Goal: Task Accomplishment & Management: Use online tool/utility

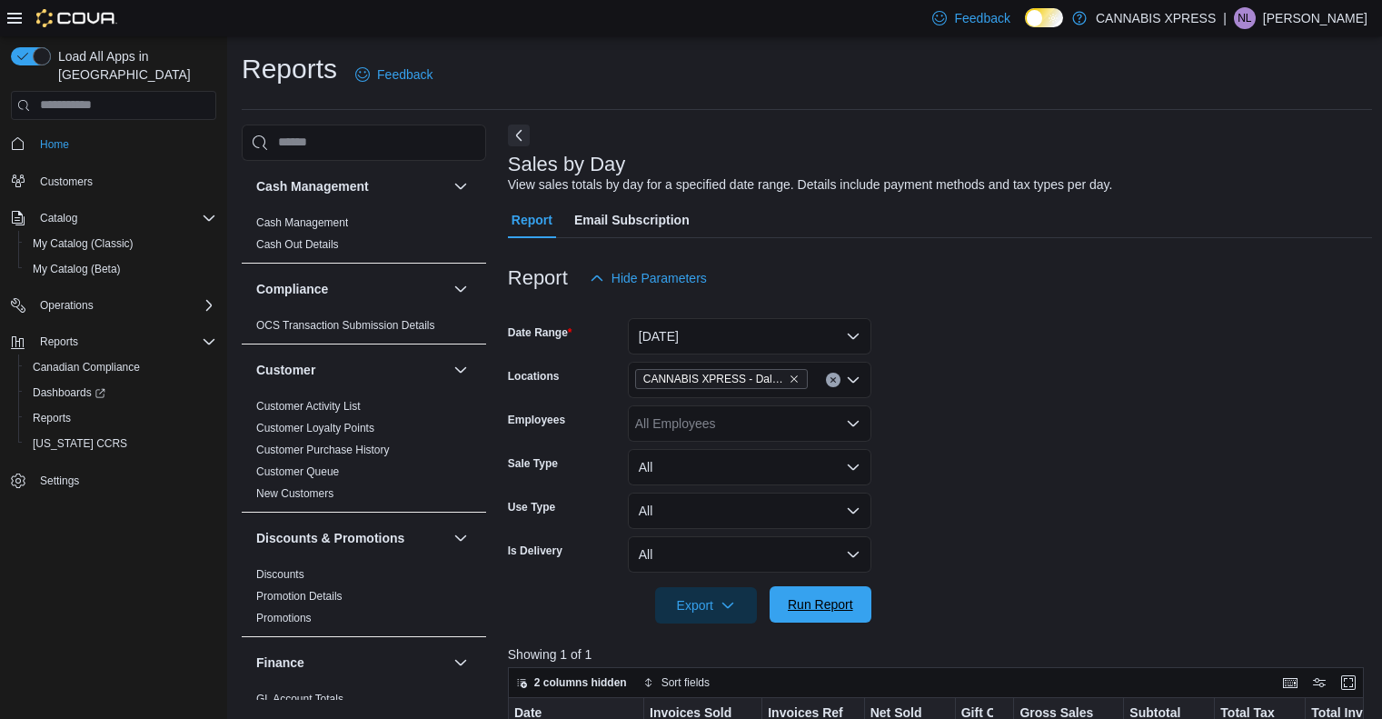
scroll to position [174, 0]
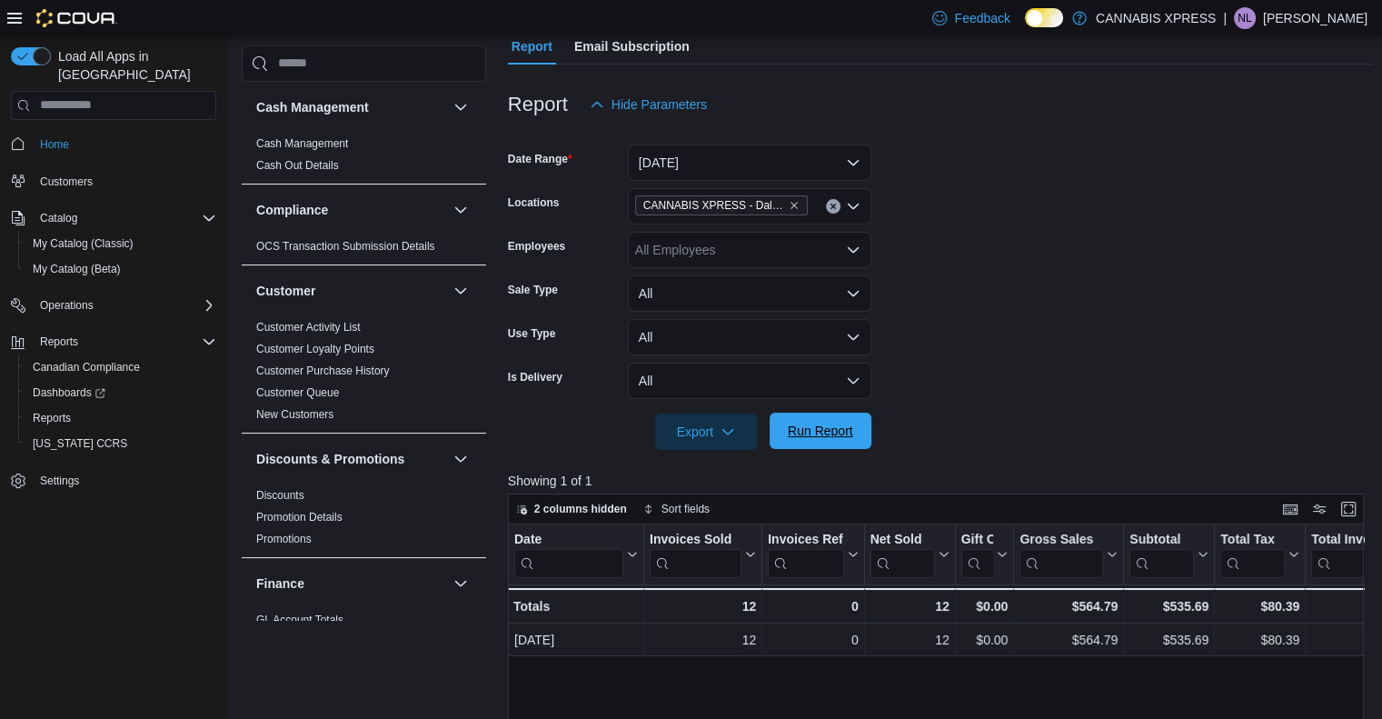
click at [836, 425] on span "Run Report" at bounding box center [820, 431] width 65 height 18
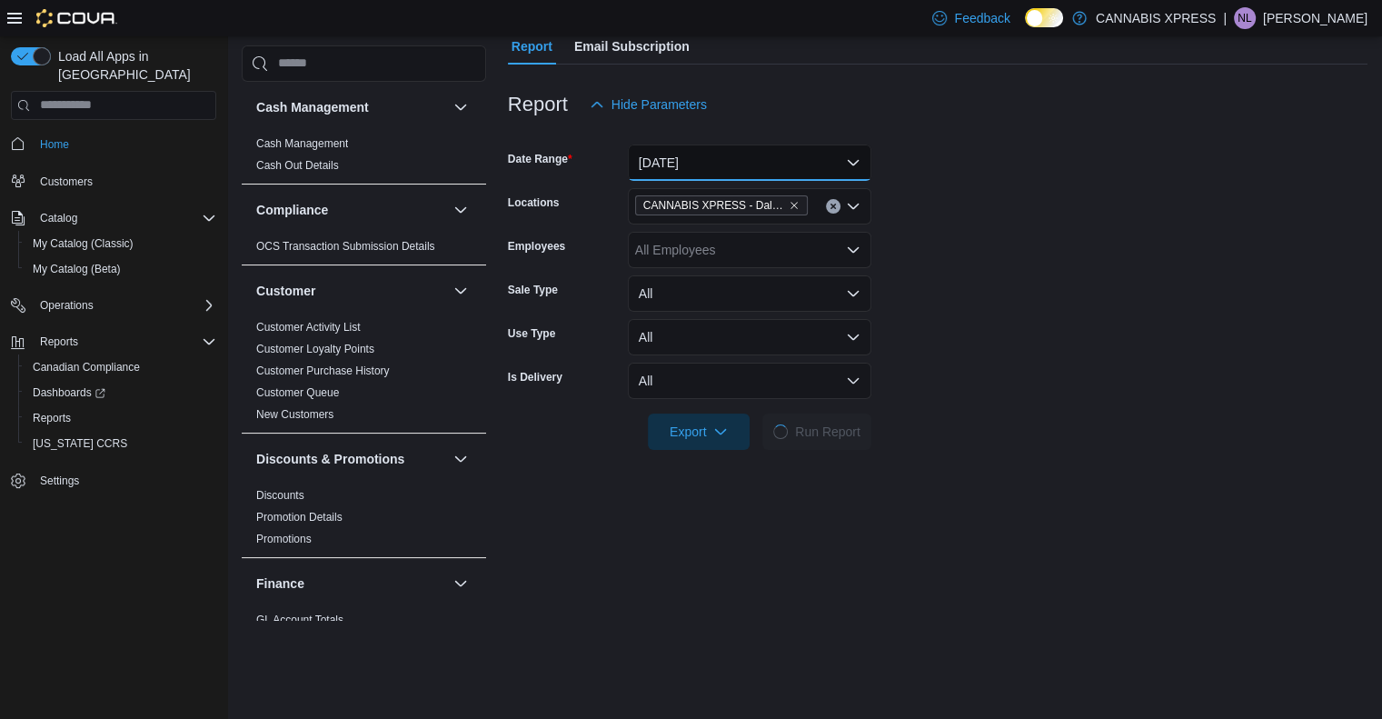
click at [818, 157] on button "[DATE]" at bounding box center [750, 162] width 244 height 36
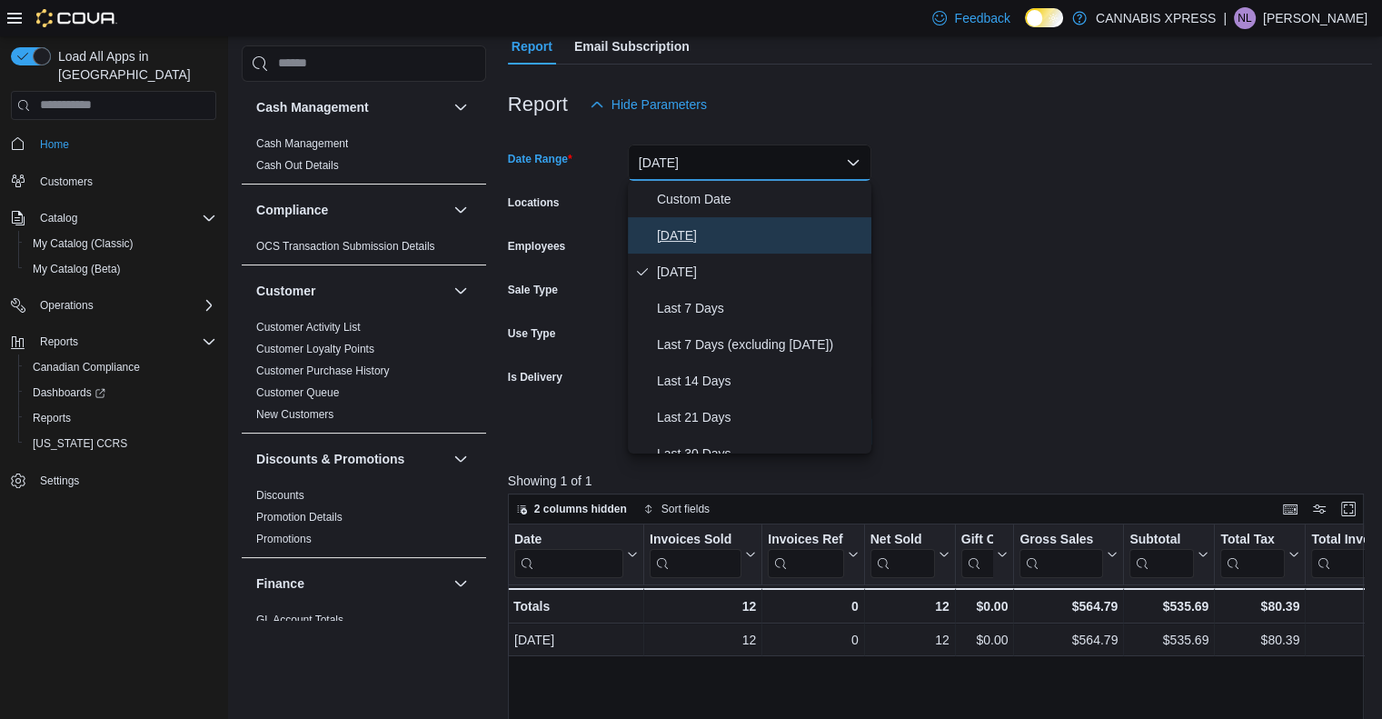
click at [757, 232] on span "[DATE]" at bounding box center [760, 235] width 207 height 22
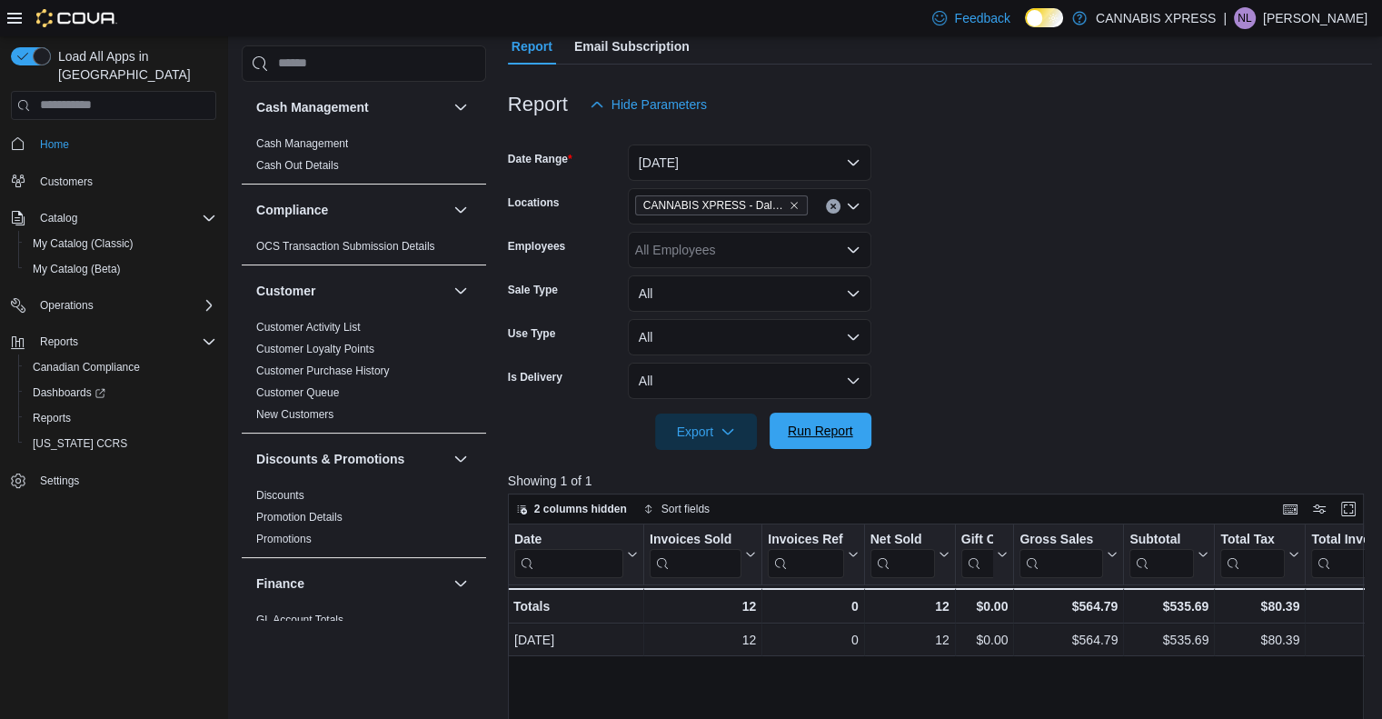
click at [843, 423] on span "Run Report" at bounding box center [820, 431] width 65 height 18
click at [837, 425] on span "Run Report" at bounding box center [820, 431] width 65 height 18
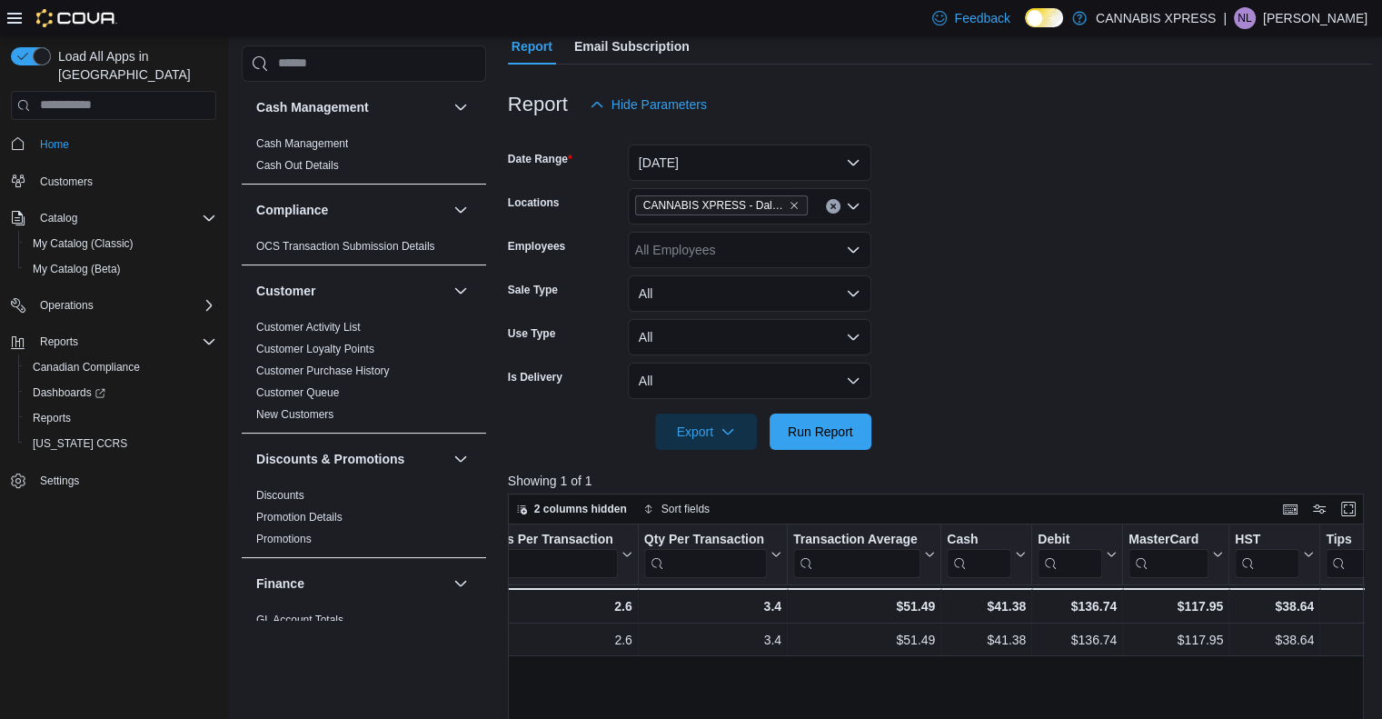
scroll to position [0, 1362]
click at [832, 430] on span "Run Report" at bounding box center [820, 431] width 65 height 18
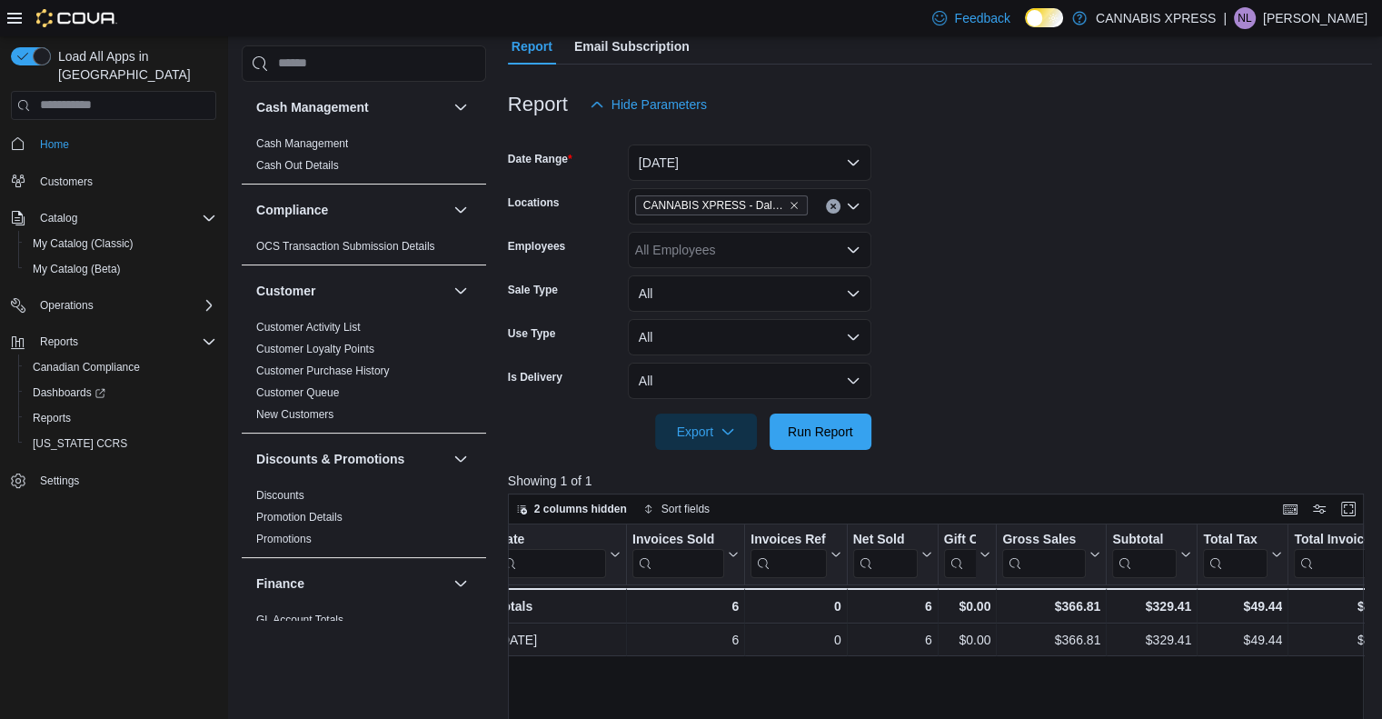
scroll to position [0, 0]
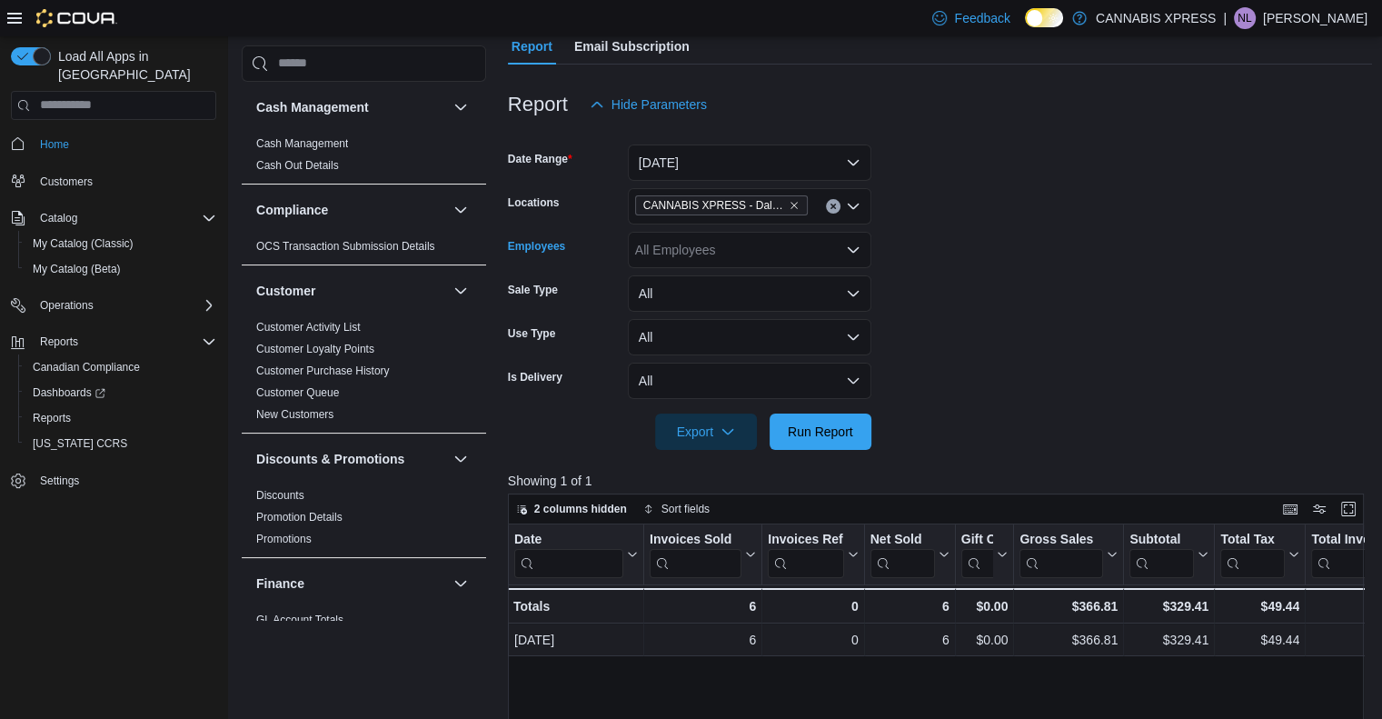
click at [832, 232] on div "All Employees" at bounding box center [750, 250] width 244 height 36
click at [898, 203] on form "Date Range [DATE] Locations CANNABIS XPRESS - Dalhousie ([PERSON_NAME][GEOGRAPH…" at bounding box center [940, 286] width 865 height 327
